Goal: Find specific page/section: Find specific page/section

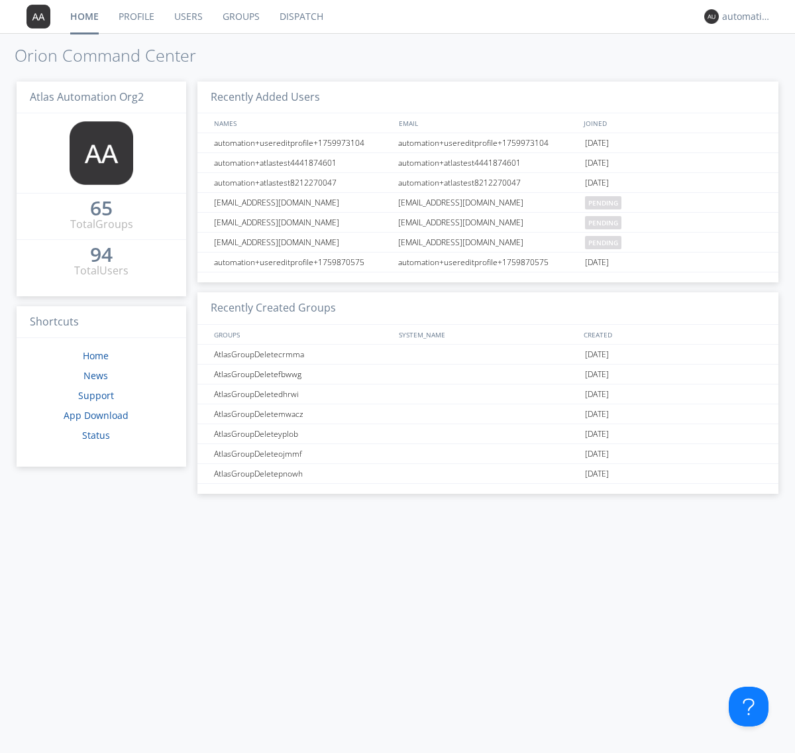
click at [300, 17] on link "Dispatch" at bounding box center [302, 16] width 64 height 33
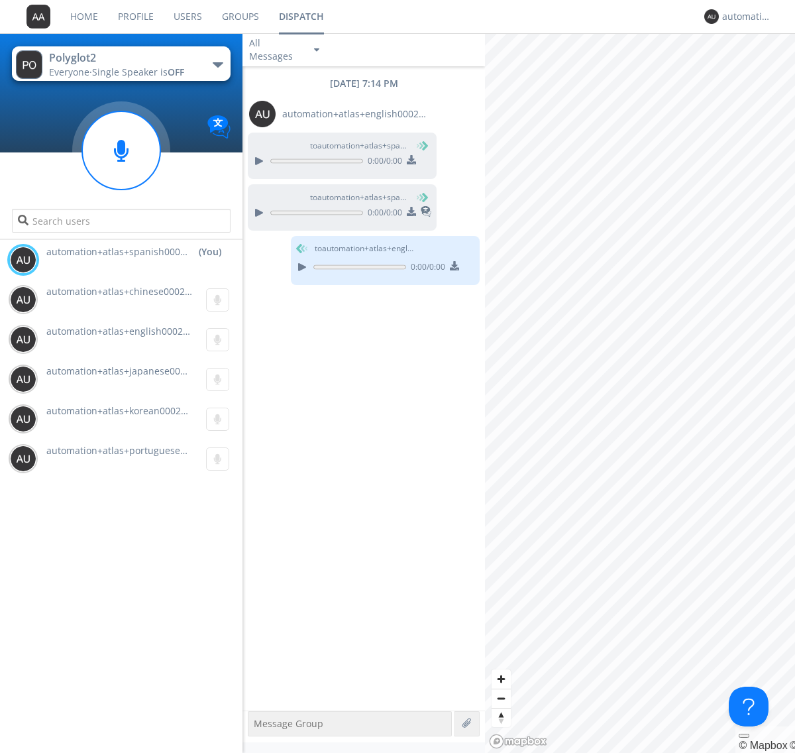
click at [217, 64] on div "button" at bounding box center [218, 64] width 11 height 5
click at [0, 0] on span "Polyglot3" at bounding box center [0, 0] width 0 height 0
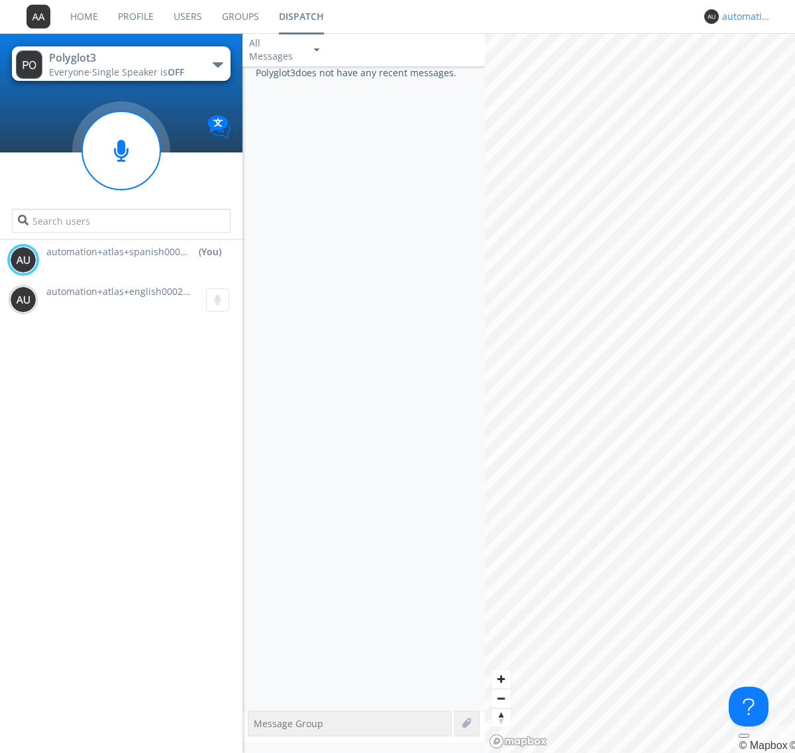
click at [744, 17] on div "automation+atlas+spanish0002+org2" at bounding box center [748, 16] width 50 height 13
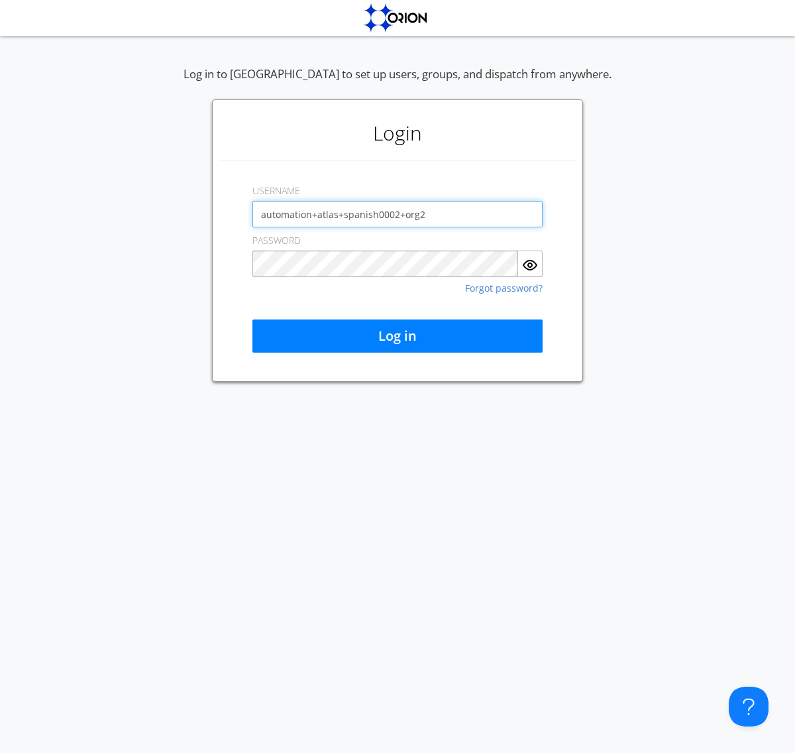
type input "automation+atlas+spanish0002+org2"
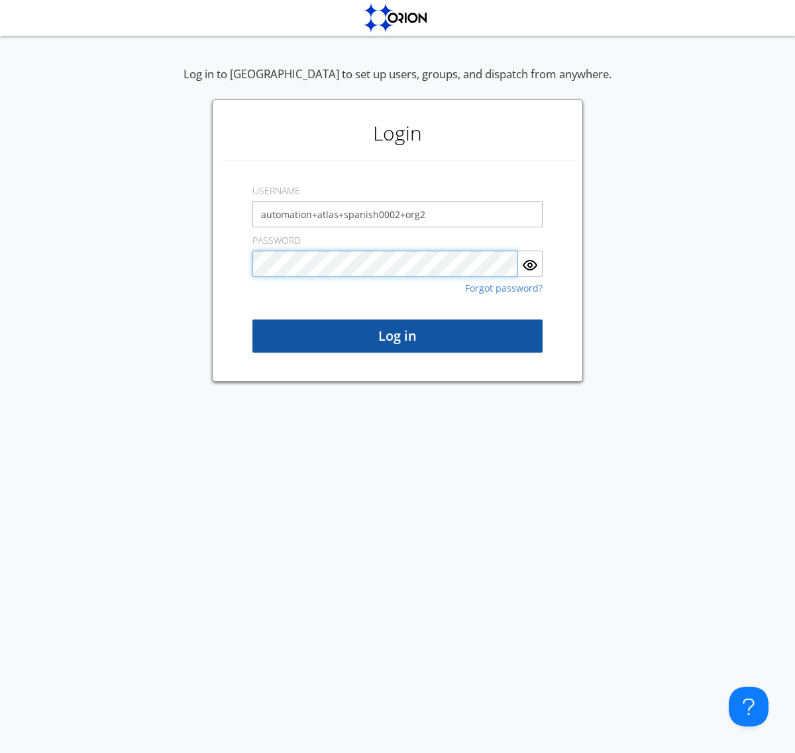
click at [398, 336] on button "Log in" at bounding box center [398, 336] width 290 height 33
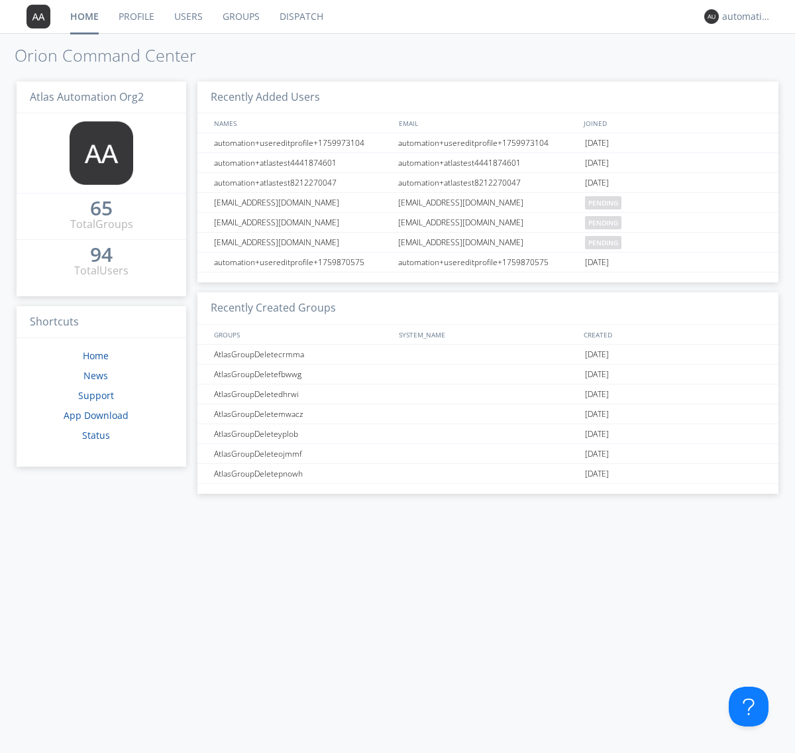
click at [300, 17] on link "Dispatch" at bounding box center [302, 16] width 64 height 33
